Goal: Information Seeking & Learning: Learn about a topic

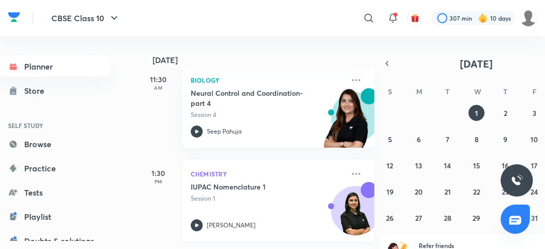
click at [193, 227] on icon at bounding box center [197, 225] width 12 height 12
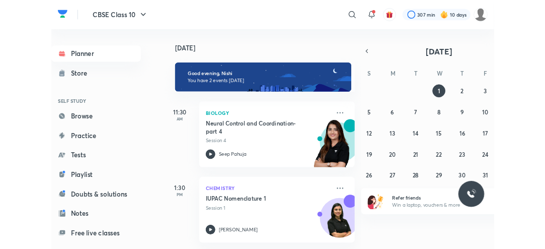
scroll to position [7, 0]
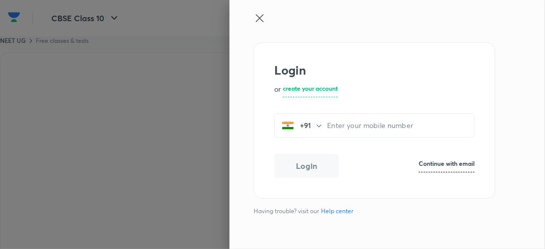
click at [262, 17] on icon at bounding box center [260, 18] width 12 height 12
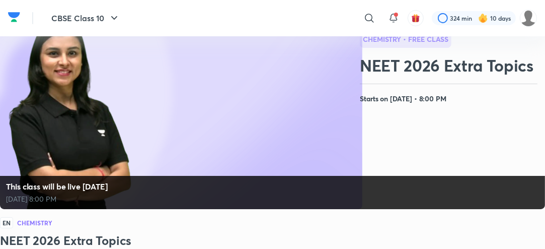
scroll to position [81, 0]
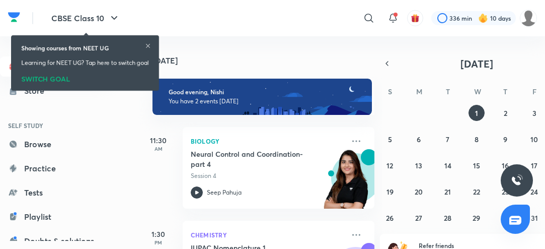
click at [504, 114] on abbr "2" at bounding box center [506, 113] width 4 height 10
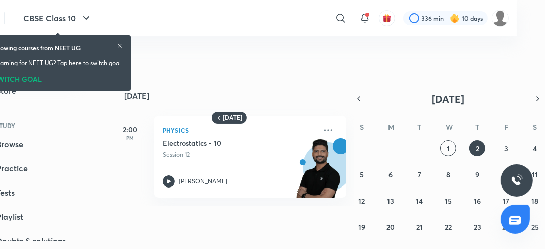
click at [121, 46] on icon at bounding box center [120, 46] width 4 height 4
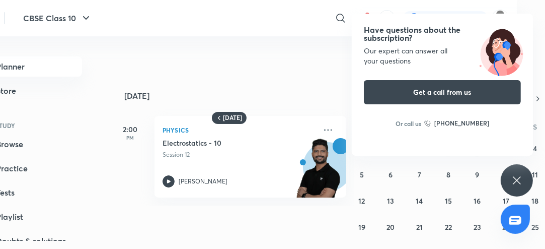
click at [513, 177] on icon at bounding box center [517, 180] width 12 height 12
